Goal: Information Seeking & Learning: Learn about a topic

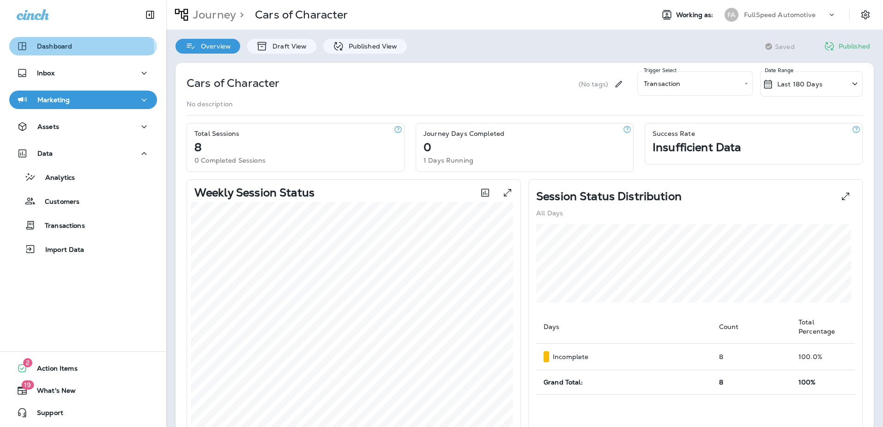
click at [63, 52] on button "Dashboard" at bounding box center [83, 46] width 148 height 18
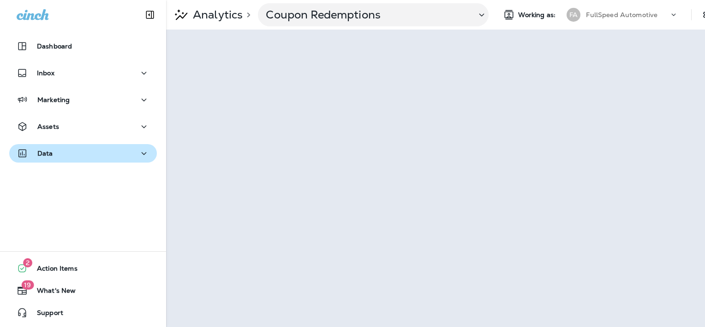
click at [98, 147] on button "Data" at bounding box center [83, 153] width 148 height 18
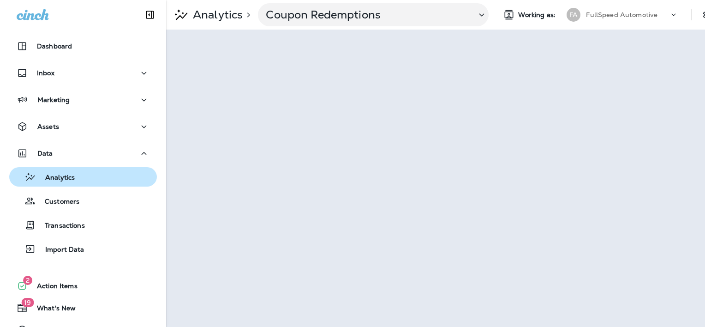
click at [82, 175] on div "Analytics" at bounding box center [83, 177] width 140 height 14
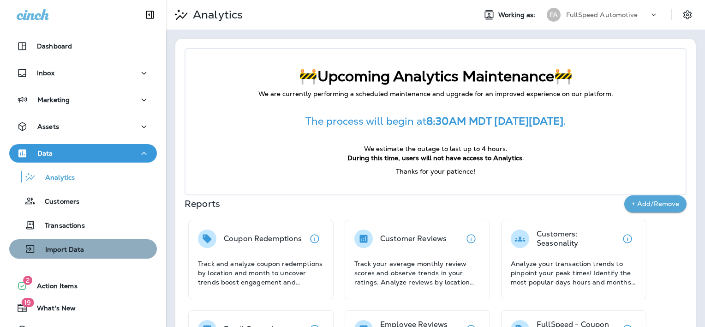
click at [103, 251] on div "Import Data" at bounding box center [83, 249] width 140 height 14
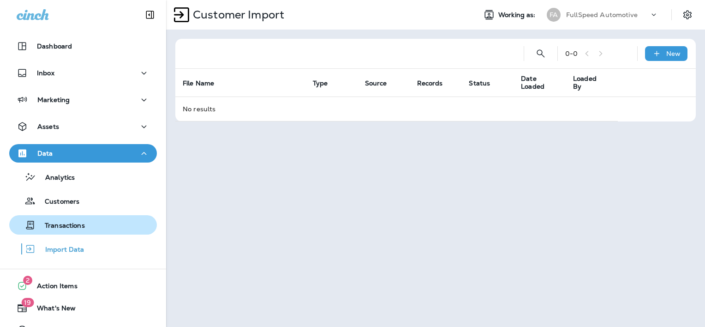
click at [83, 223] on p "Transactions" at bounding box center [60, 226] width 49 height 9
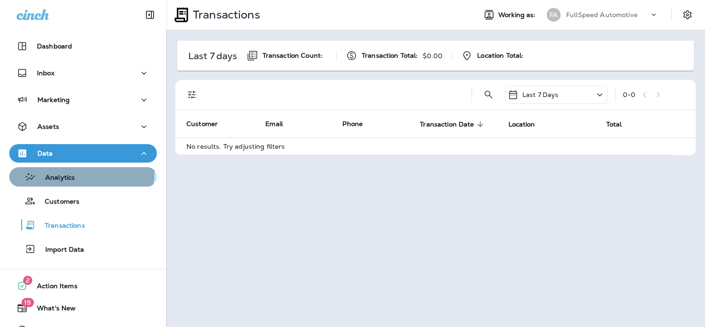
click at [79, 171] on div "Analytics" at bounding box center [83, 177] width 140 height 14
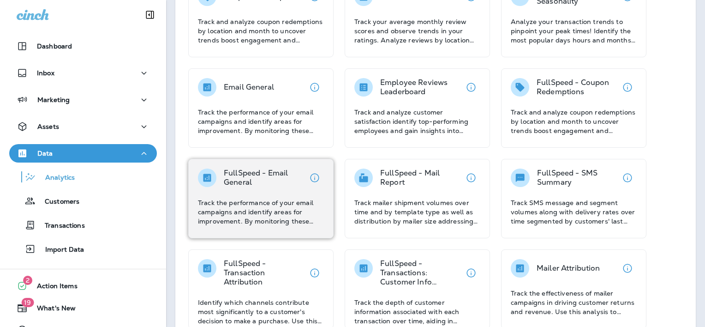
scroll to position [81, 0]
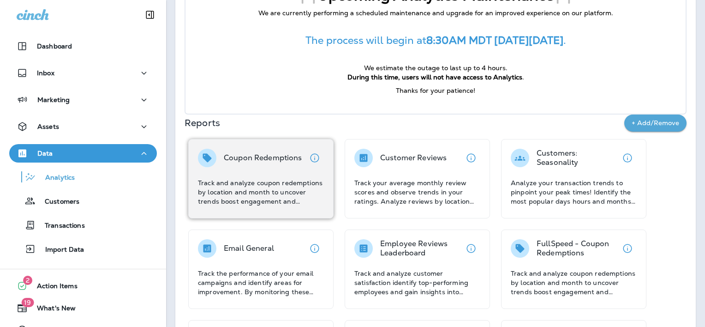
click at [282, 188] on p "Track and analyze coupon redemptions by location and month to uncover trends bo…" at bounding box center [261, 192] width 126 height 28
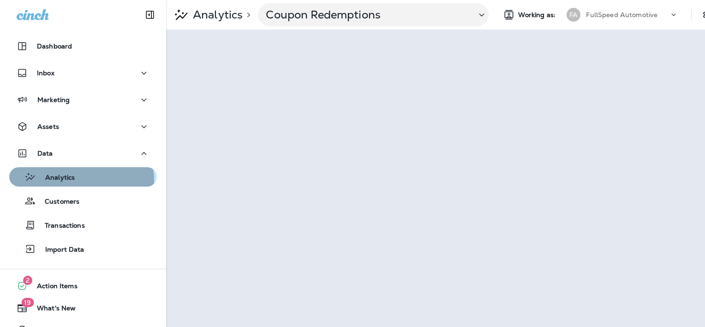
click at [74, 181] on p "Analytics" at bounding box center [55, 178] width 39 height 9
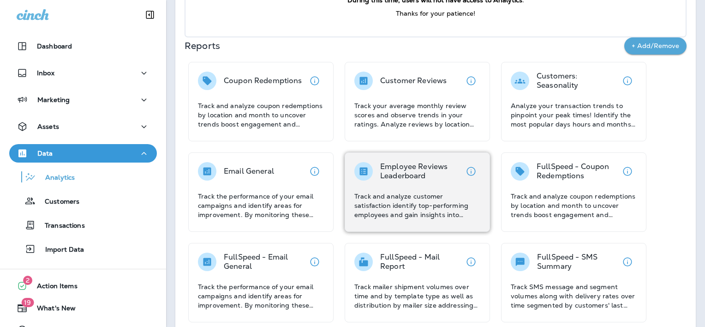
scroll to position [214, 0]
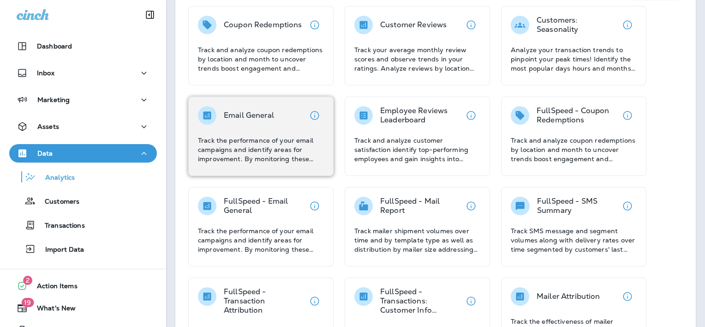
click at [275, 133] on div "Email General Track the performance of your email campaigns and identify areas …" at bounding box center [261, 134] width 126 height 57
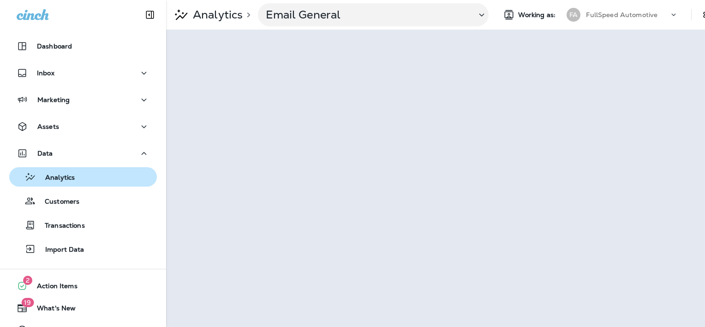
click at [72, 182] on p "Analytics" at bounding box center [55, 178] width 39 height 9
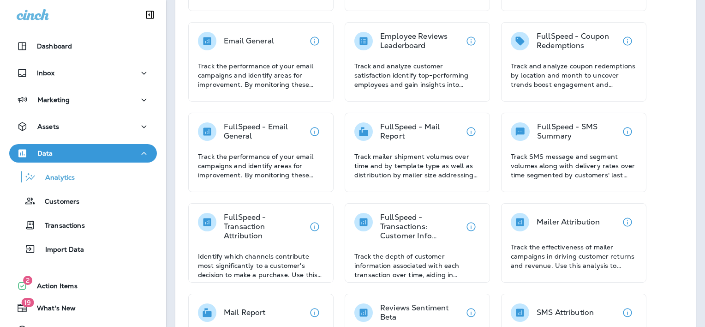
scroll to position [286, 0]
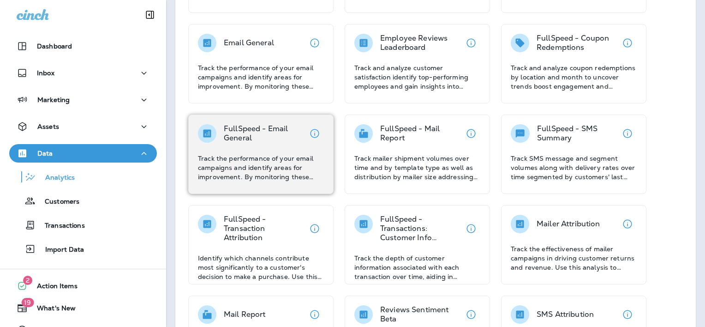
click at [232, 155] on p "Track the performance of your email campaigns and identify areas for improvemen…" at bounding box center [261, 168] width 126 height 28
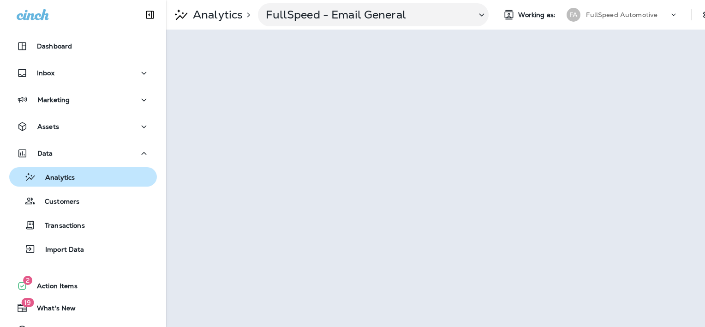
click at [62, 175] on p "Analytics" at bounding box center [55, 178] width 39 height 9
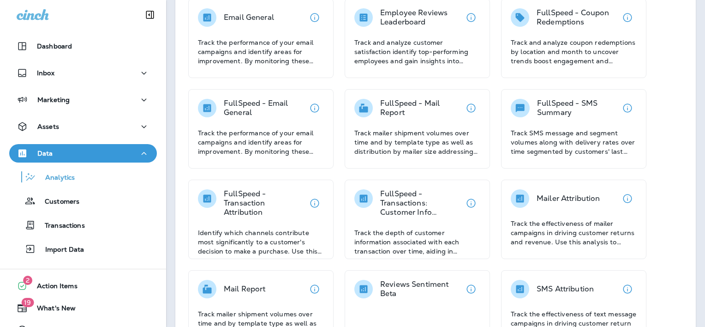
scroll to position [312, 0]
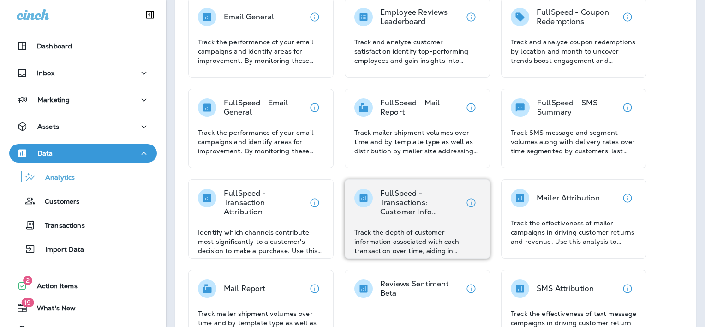
click at [397, 223] on div "FullSpeed - Transactions: Customer Info Capture Track the depth of customer inf…" at bounding box center [418, 222] width 126 height 66
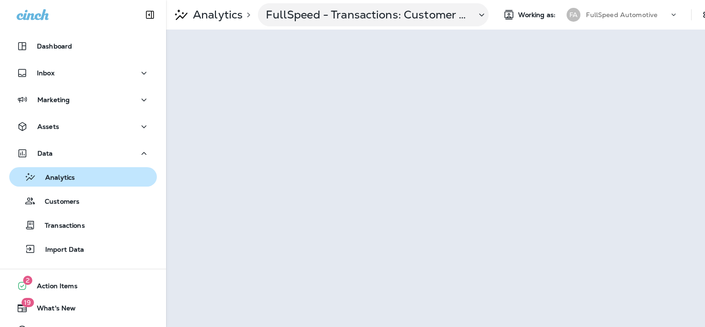
click at [60, 183] on div "Analytics" at bounding box center [44, 177] width 62 height 14
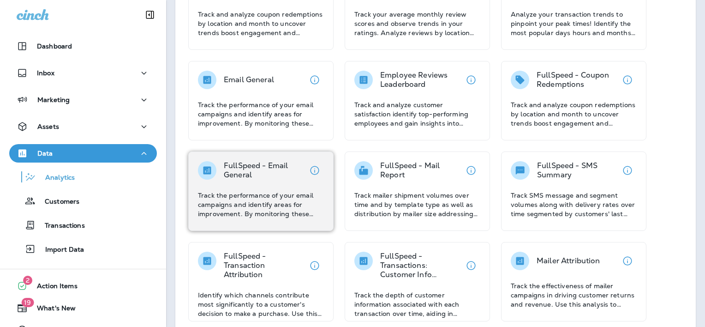
scroll to position [249, 0]
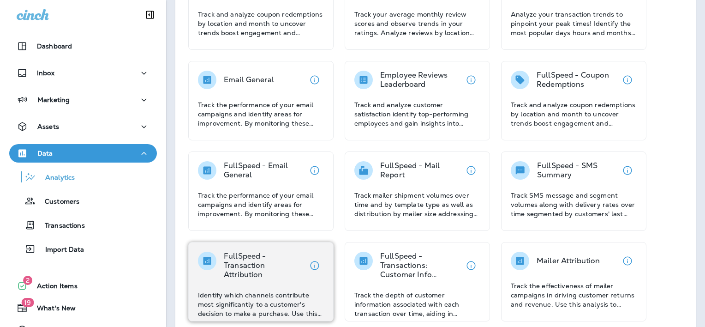
click at [284, 292] on p "Identify which channels contribute most significantly to a customer's decision …" at bounding box center [261, 304] width 126 height 28
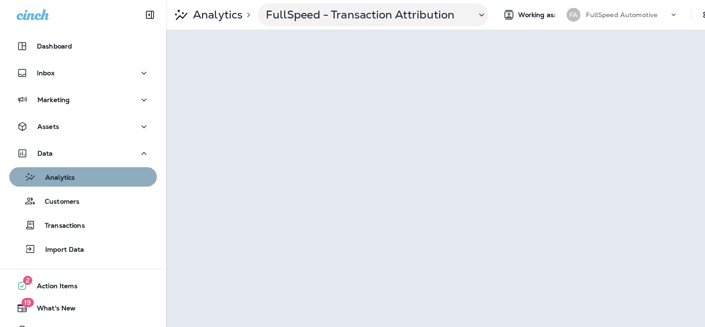
click at [88, 177] on div "Analytics" at bounding box center [83, 177] width 140 height 14
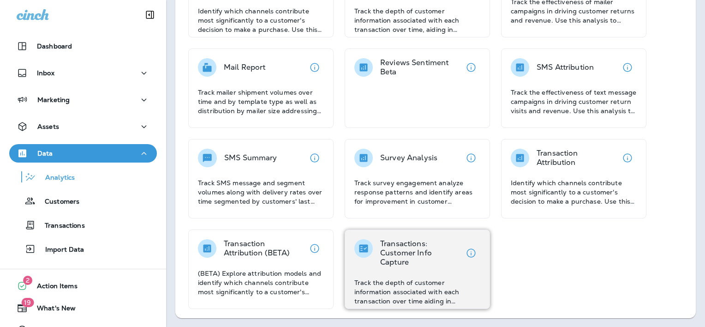
scroll to position [530, 0]
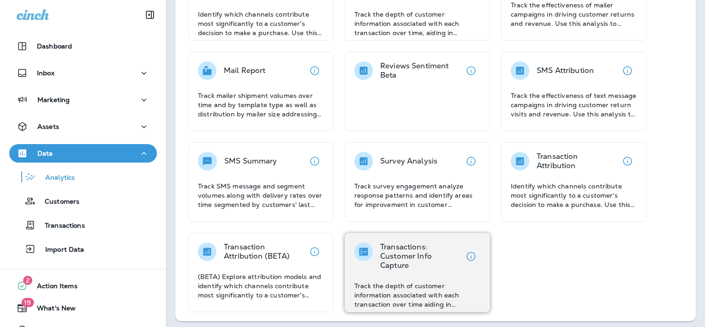
click at [421, 299] on p "Track the depth of customer information associated with each transaction over t…" at bounding box center [418, 295] width 126 height 28
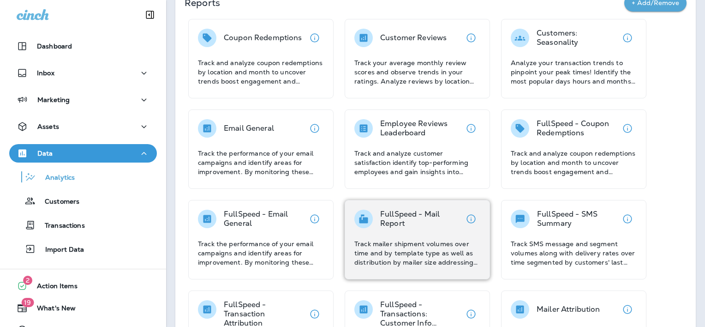
scroll to position [389, 0]
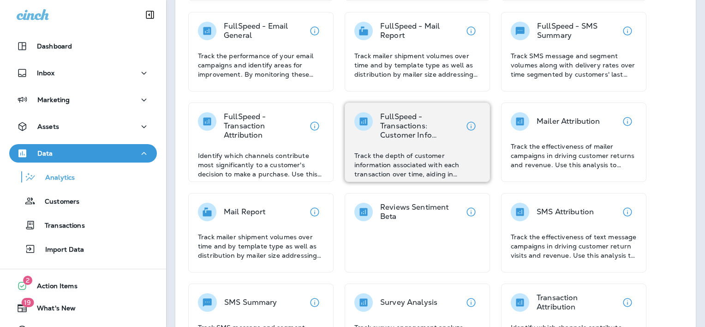
click at [481, 158] on div "FullSpeed - Transactions: Customer Info Capture Track the depth of customer inf…" at bounding box center [417, 141] width 145 height 79
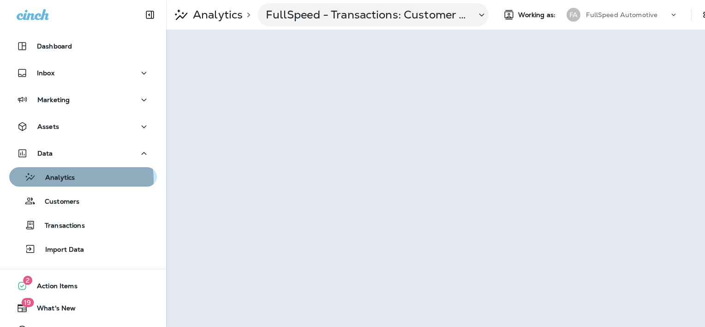
click at [78, 180] on div "Analytics" at bounding box center [83, 177] width 140 height 14
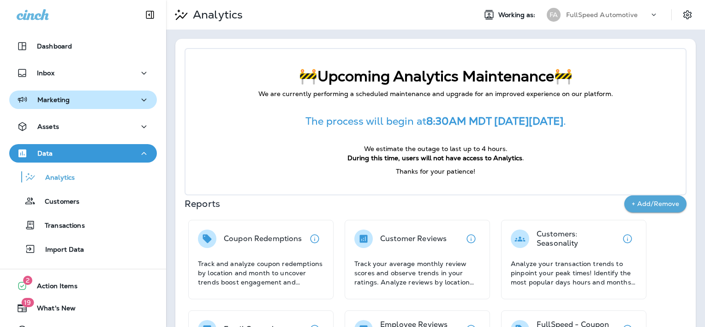
click at [59, 102] on p "Marketing" at bounding box center [53, 99] width 32 height 7
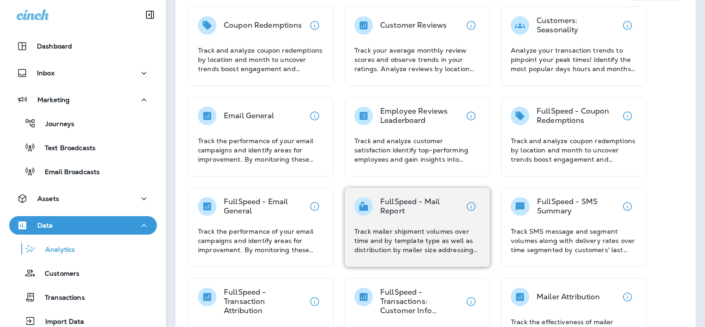
scroll to position [214, 0]
click at [403, 209] on p "FullSpeed - Mail Report" at bounding box center [421, 206] width 82 height 18
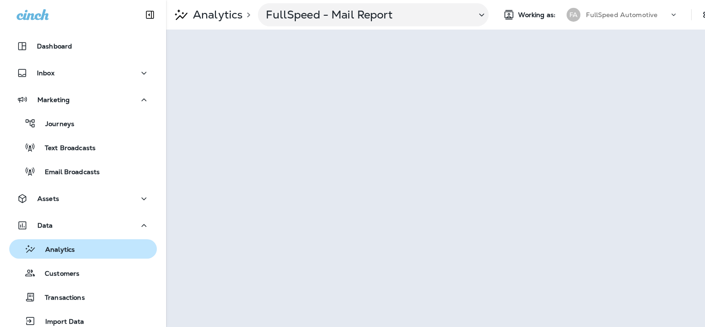
click at [78, 253] on div "Analytics" at bounding box center [83, 249] width 140 height 14
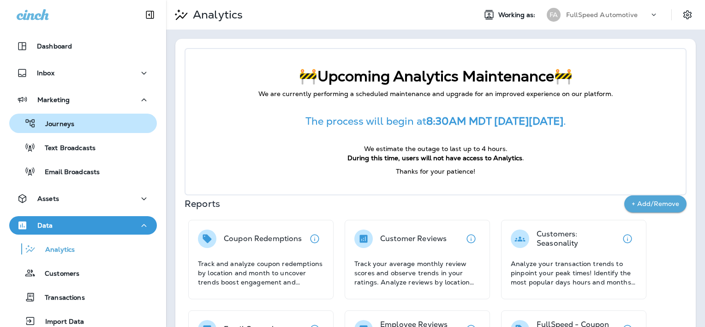
click at [114, 122] on div "Journeys" at bounding box center [83, 123] width 140 height 14
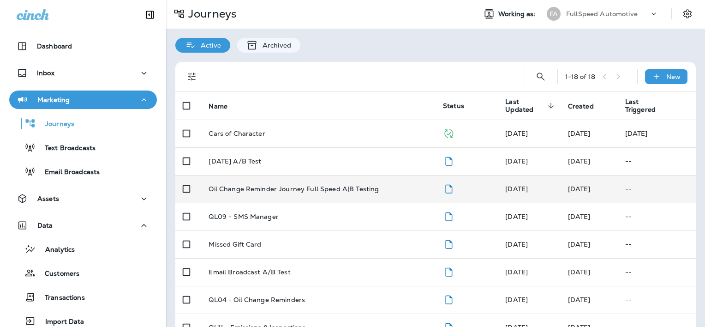
scroll to position [1, 0]
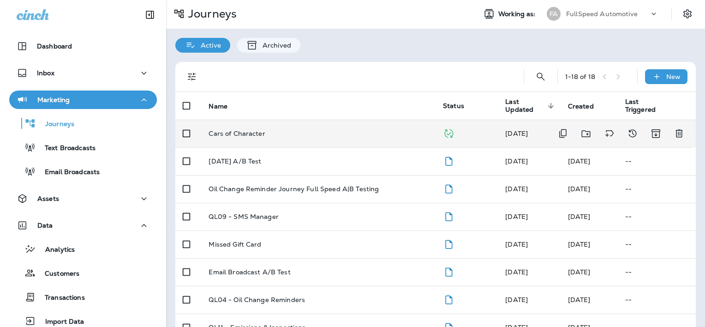
click at [249, 141] on td "Cars of Character" at bounding box center [318, 134] width 235 height 28
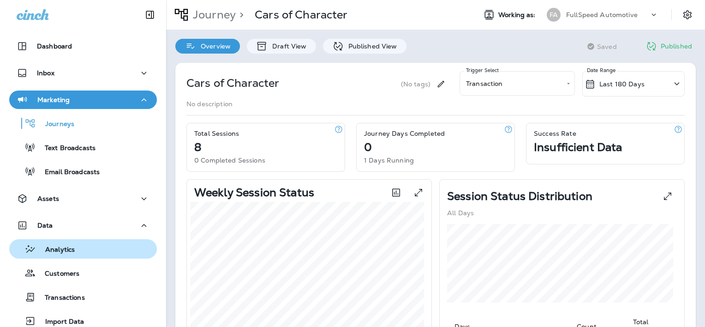
click at [80, 241] on button "Analytics" at bounding box center [83, 248] width 148 height 19
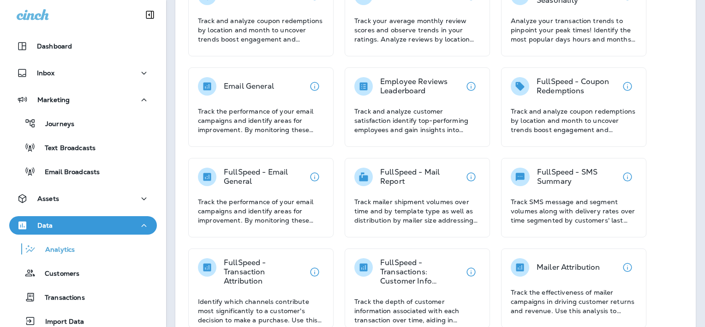
scroll to position [242, 0]
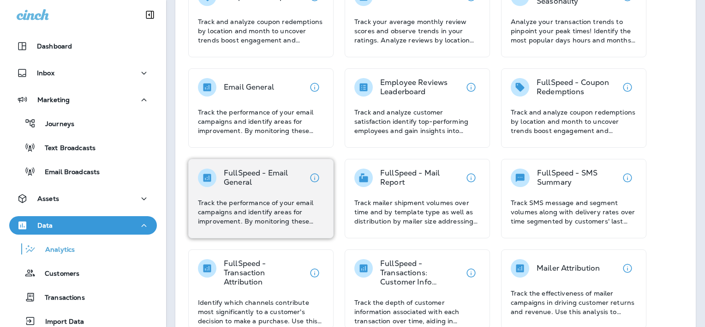
click at [217, 228] on div "FullSpeed - Email General Track the performance of your email campaigns and ide…" at bounding box center [260, 198] width 145 height 79
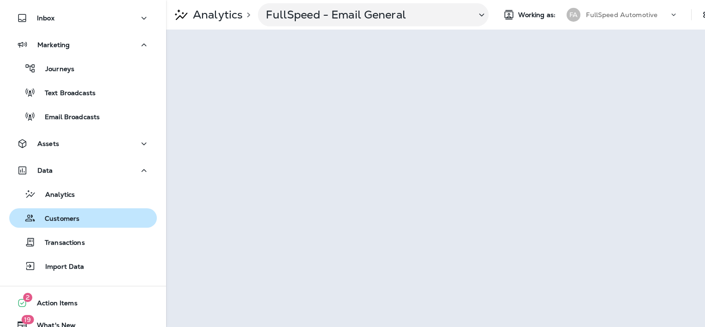
scroll to position [54, 0]
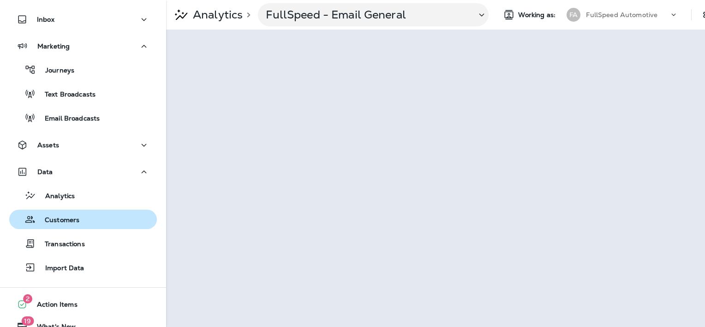
click at [109, 220] on div "Customers" at bounding box center [83, 219] width 140 height 14
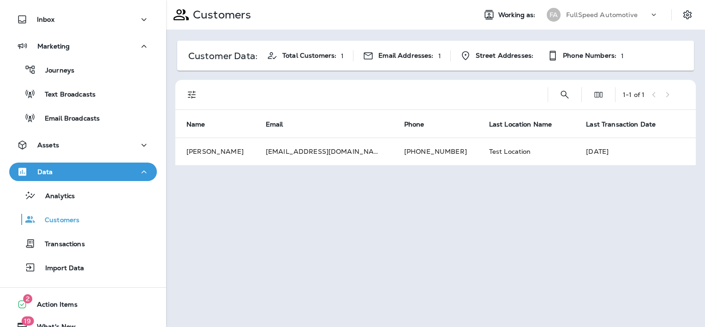
click at [644, 12] on div "FullSpeed Automotive" at bounding box center [607, 15] width 83 height 14
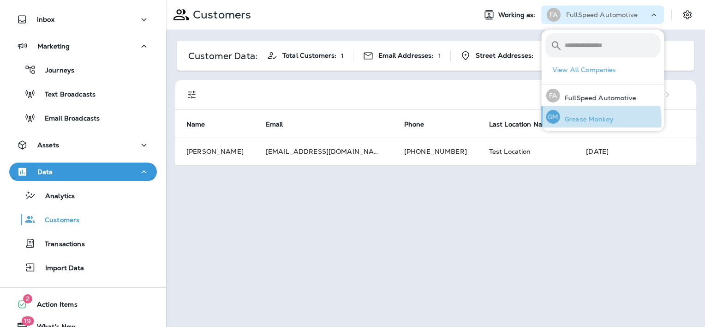
click at [584, 121] on p "Grease Monkey" at bounding box center [587, 118] width 54 height 7
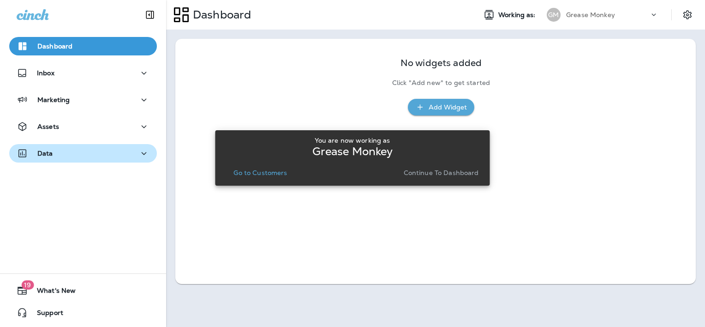
click at [90, 148] on div "Data" at bounding box center [83, 154] width 133 height 12
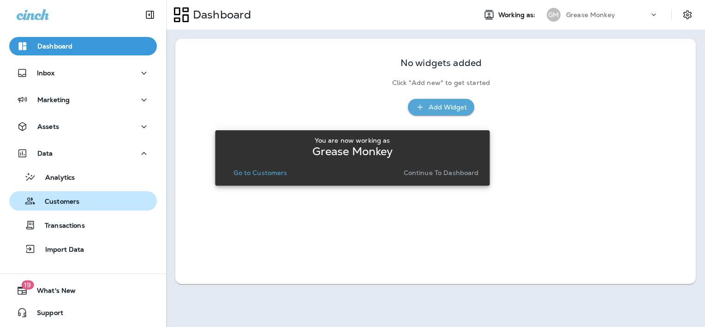
click at [83, 205] on div "Customers" at bounding box center [83, 201] width 140 height 14
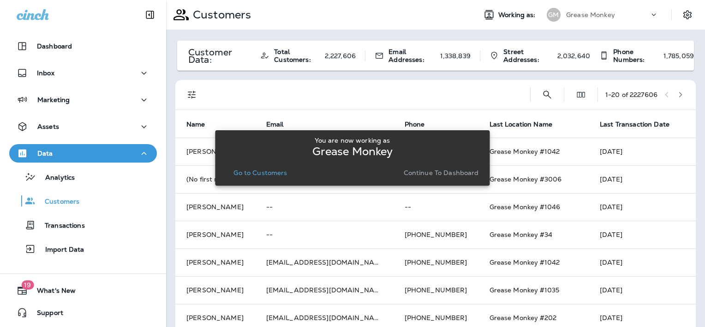
click at [583, 14] on p "Grease Monkey" at bounding box center [590, 14] width 49 height 7
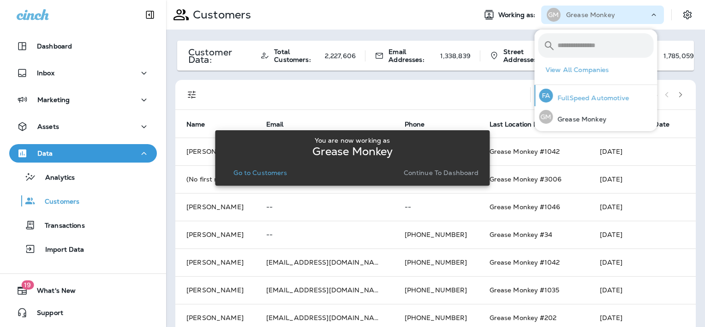
click at [574, 88] on div "FA FullSpeed Automotive" at bounding box center [584, 95] width 97 height 21
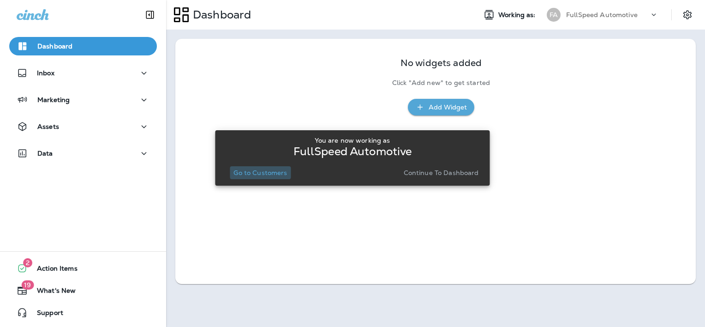
click at [257, 170] on p "Go to Customers" at bounding box center [261, 172] width 54 height 7
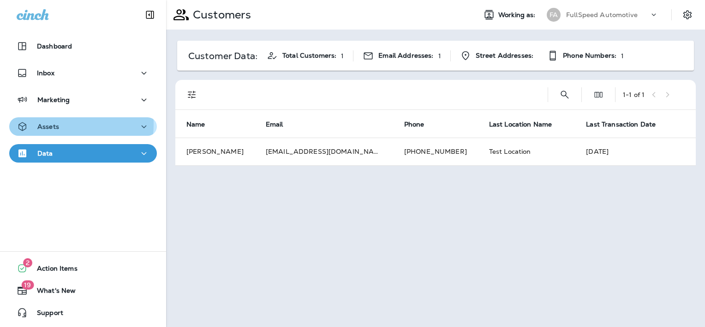
click at [66, 125] on div "Assets" at bounding box center [83, 127] width 133 height 12
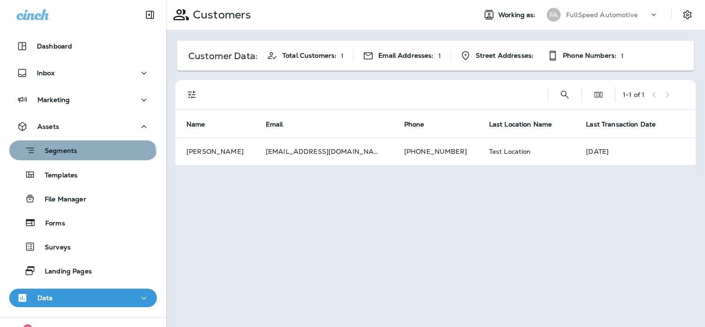
click at [81, 160] on button "Segments" at bounding box center [83, 150] width 148 height 20
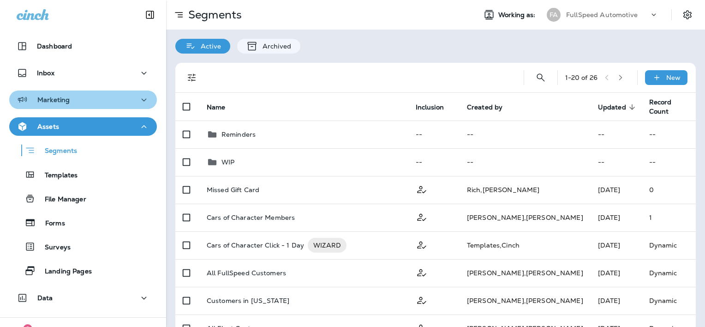
click at [107, 98] on div "Marketing" at bounding box center [83, 100] width 133 height 12
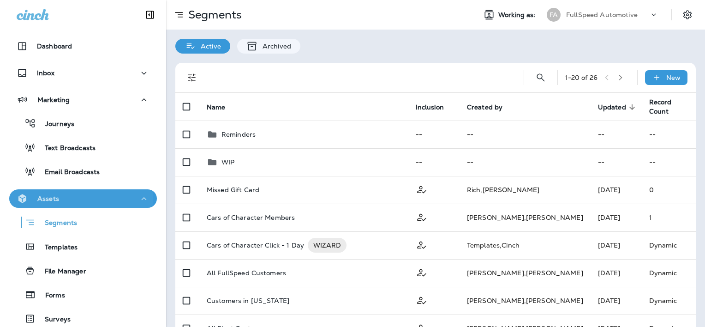
click at [56, 200] on p "Assets" at bounding box center [48, 198] width 22 height 7
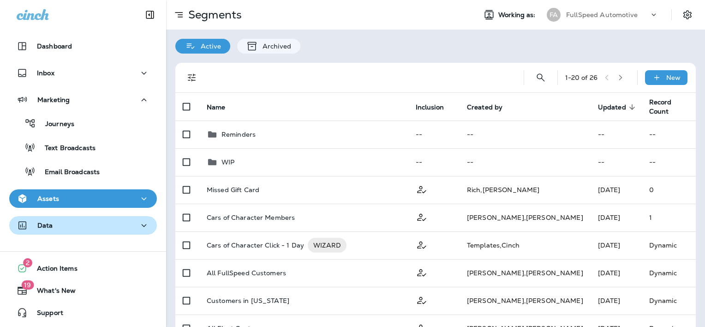
click at [60, 222] on div "Data" at bounding box center [83, 226] width 133 height 12
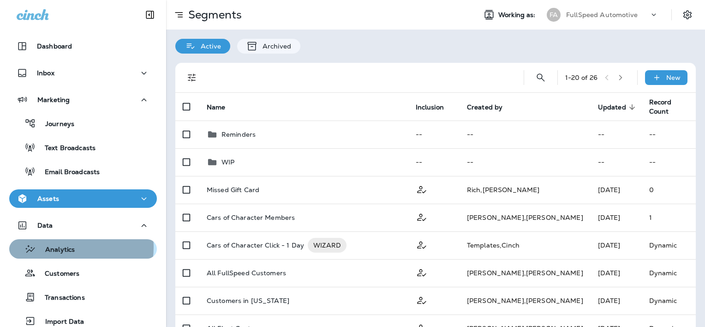
click at [65, 247] on p "Analytics" at bounding box center [55, 250] width 39 height 9
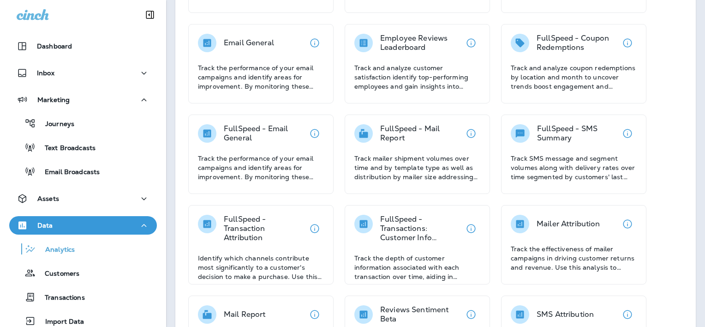
scroll to position [295, 0]
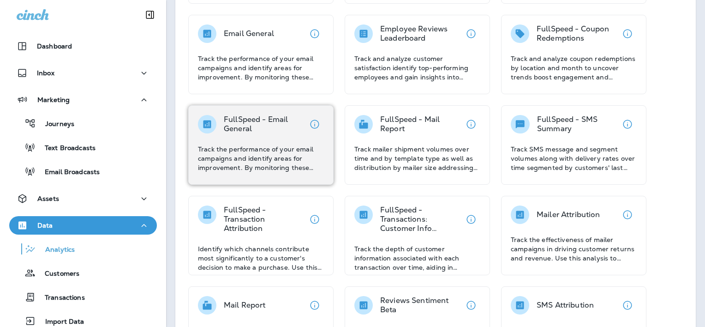
click at [293, 153] on p "Track the performance of your email campaigns and identify areas for improvemen…" at bounding box center [261, 158] width 126 height 28
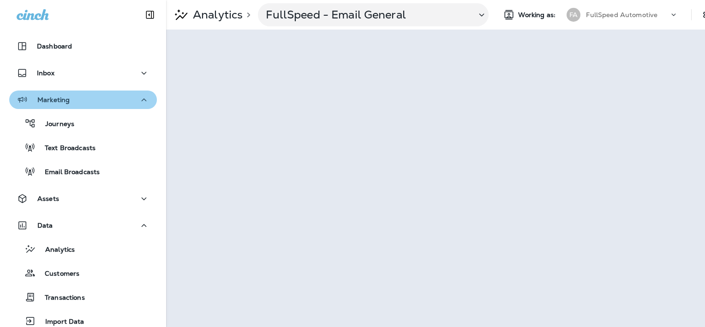
click at [141, 98] on icon "button" at bounding box center [143, 100] width 11 height 12
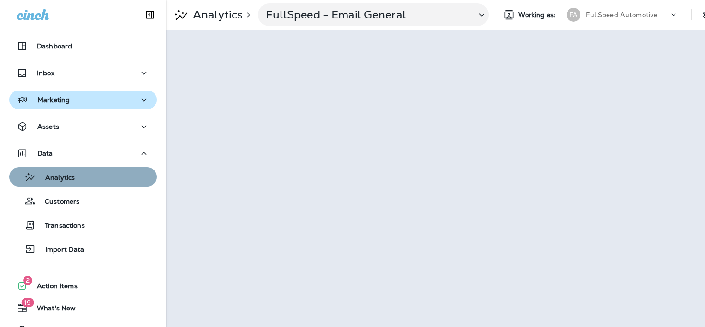
click at [102, 177] on div "Analytics" at bounding box center [83, 177] width 140 height 14
